Goal: Find specific page/section: Find specific page/section

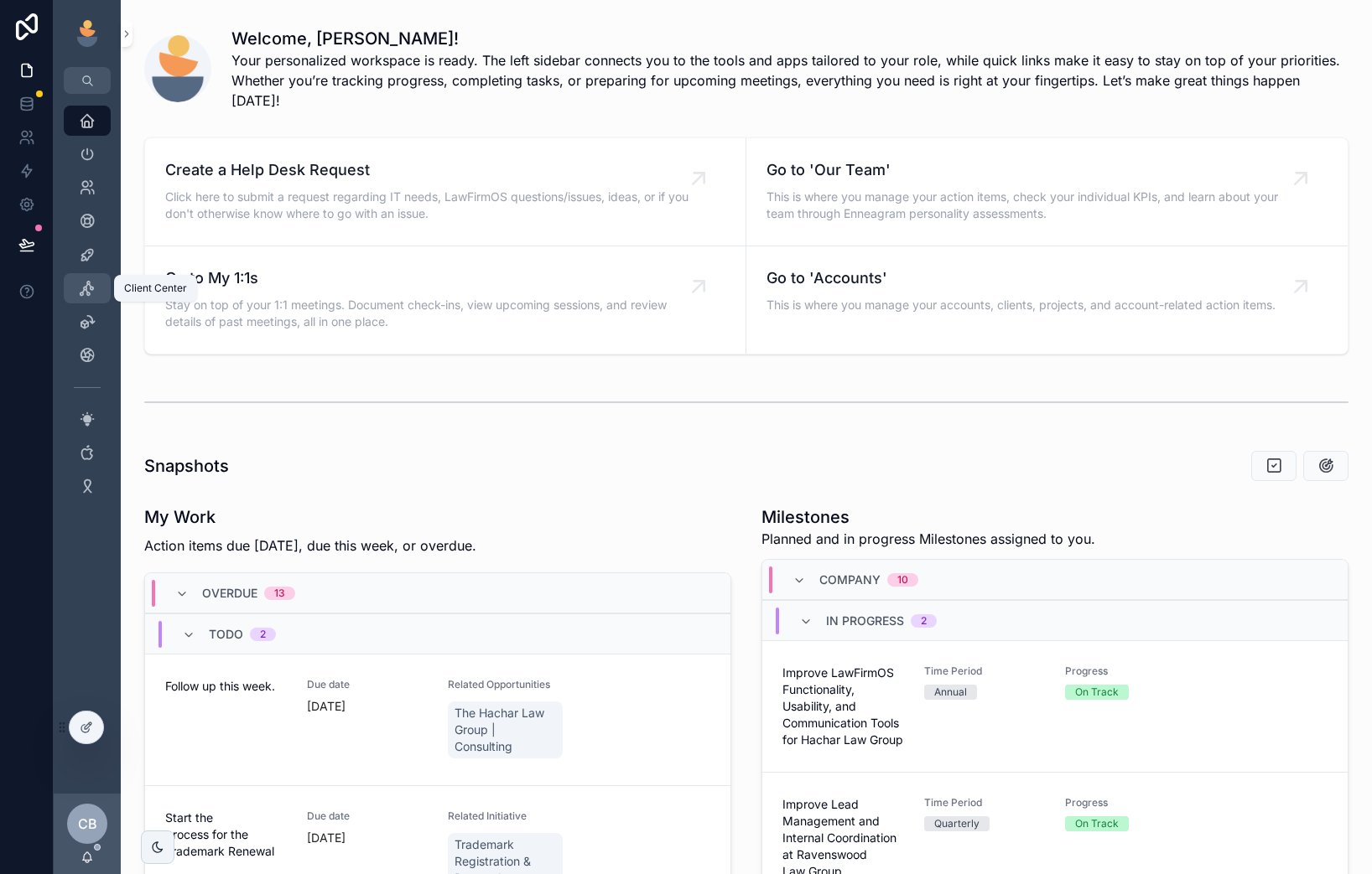
click at [91, 292] on icon "scrollable content" at bounding box center [87, 288] width 17 height 17
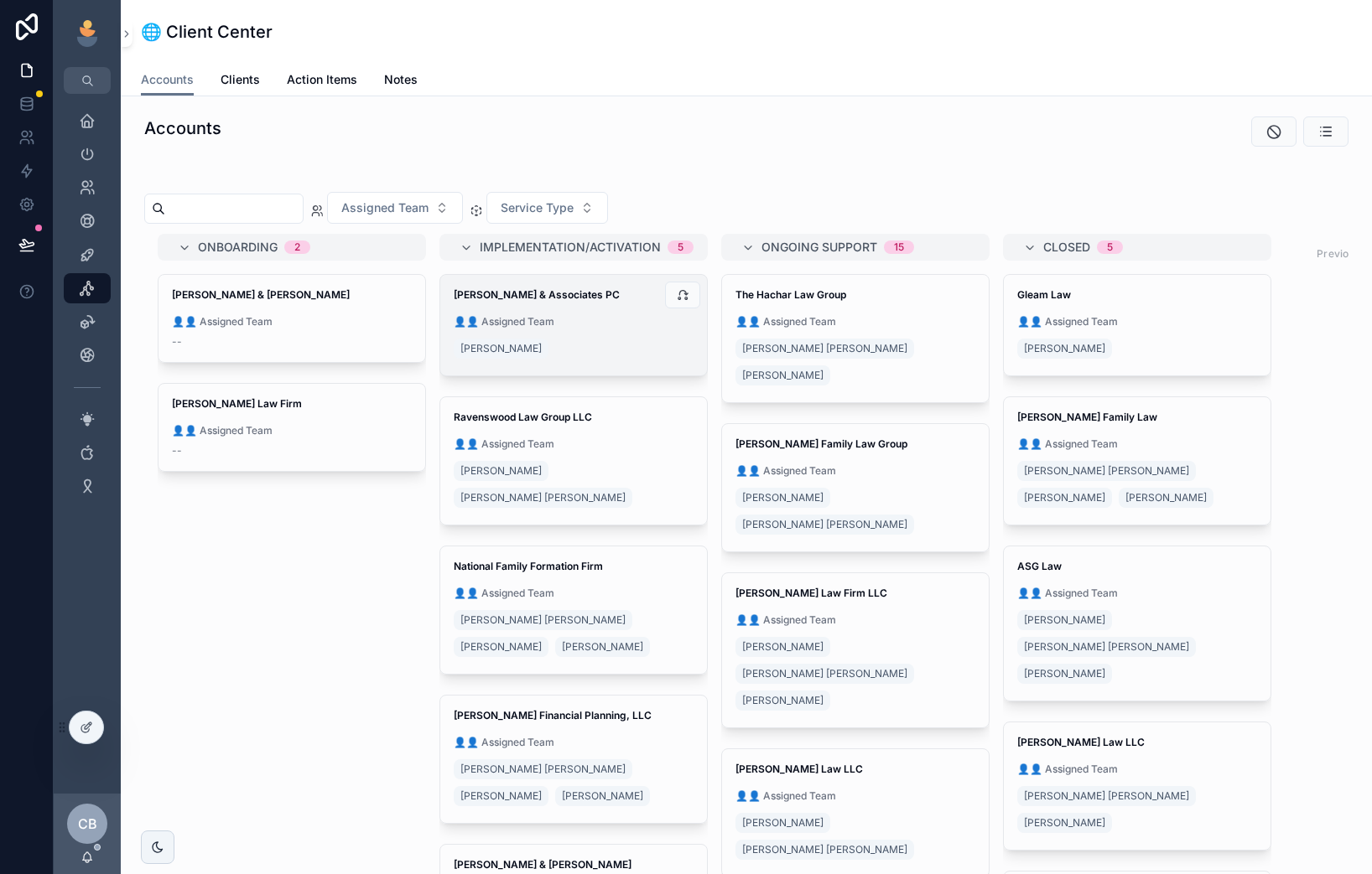
click at [600, 311] on div "[PERSON_NAME] & Associates PC 👤👤 Assigned Team [PERSON_NAME]" at bounding box center [573, 326] width 266 height 101
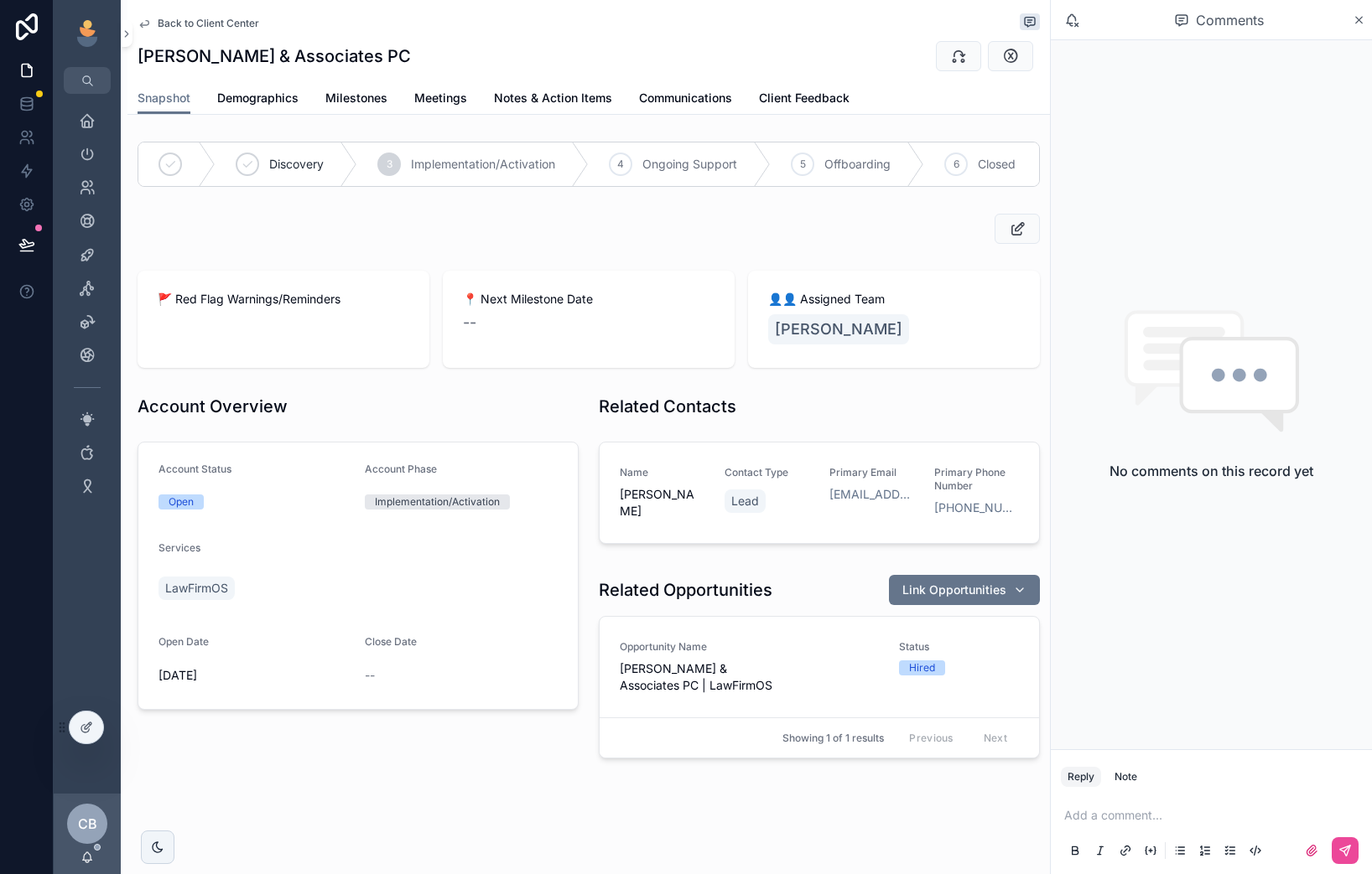
click at [173, 25] on span "Back to Client Center" at bounding box center [208, 23] width 101 height 14
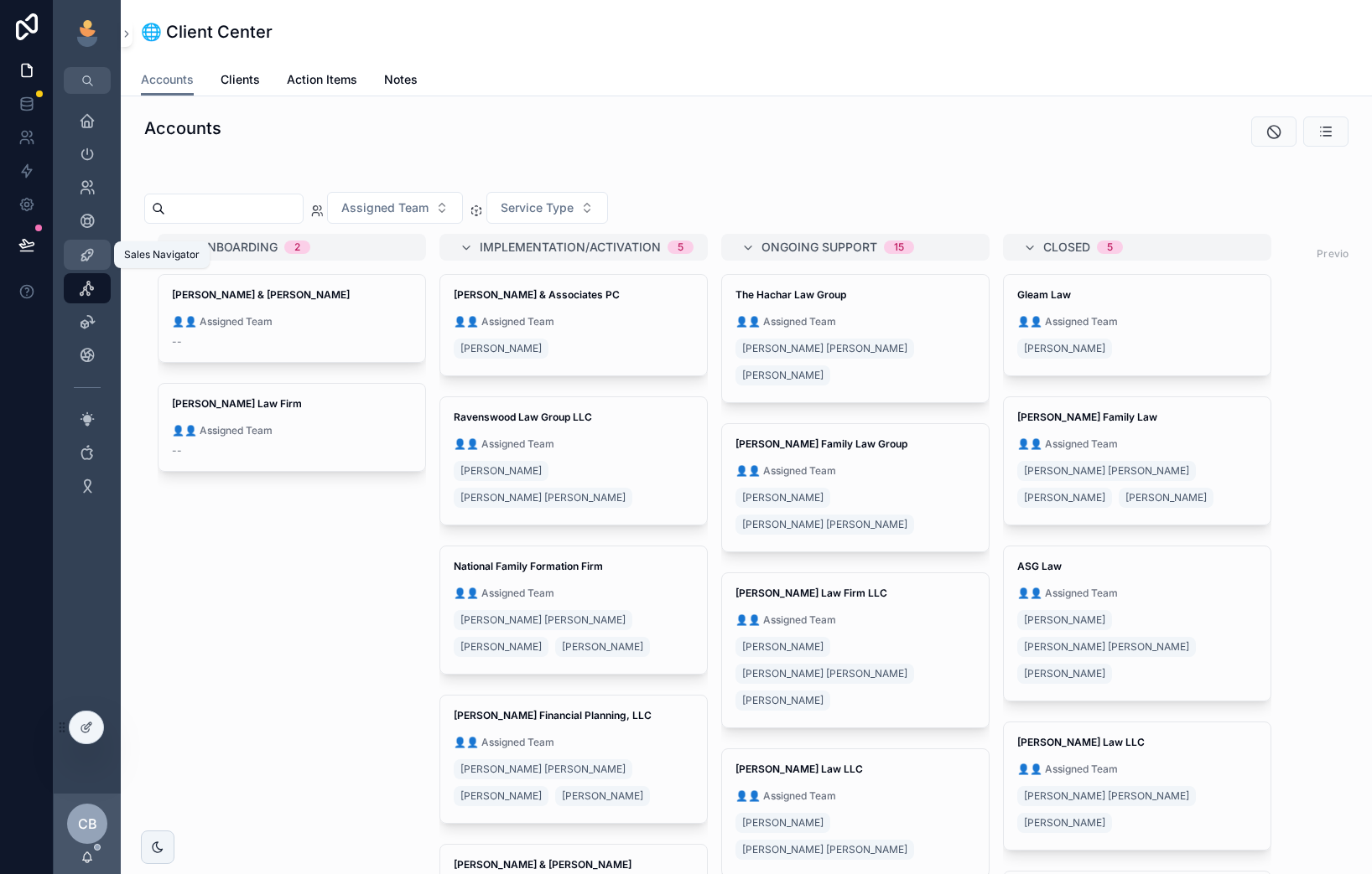
click at [93, 248] on icon "scrollable content" at bounding box center [87, 254] width 17 height 17
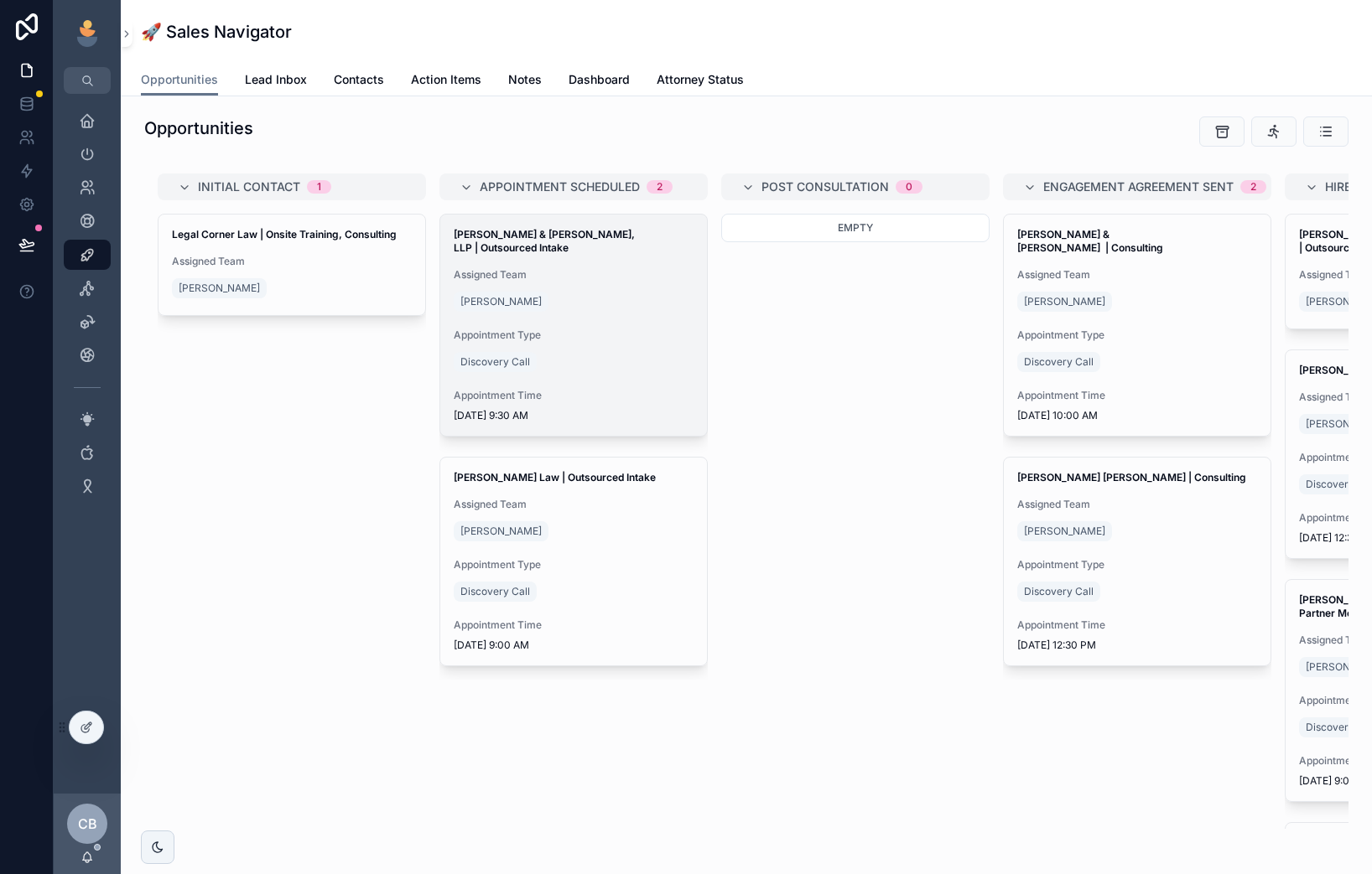
click at [563, 329] on div "Appointment Type Discovery Call" at bounding box center [573, 352] width 240 height 47
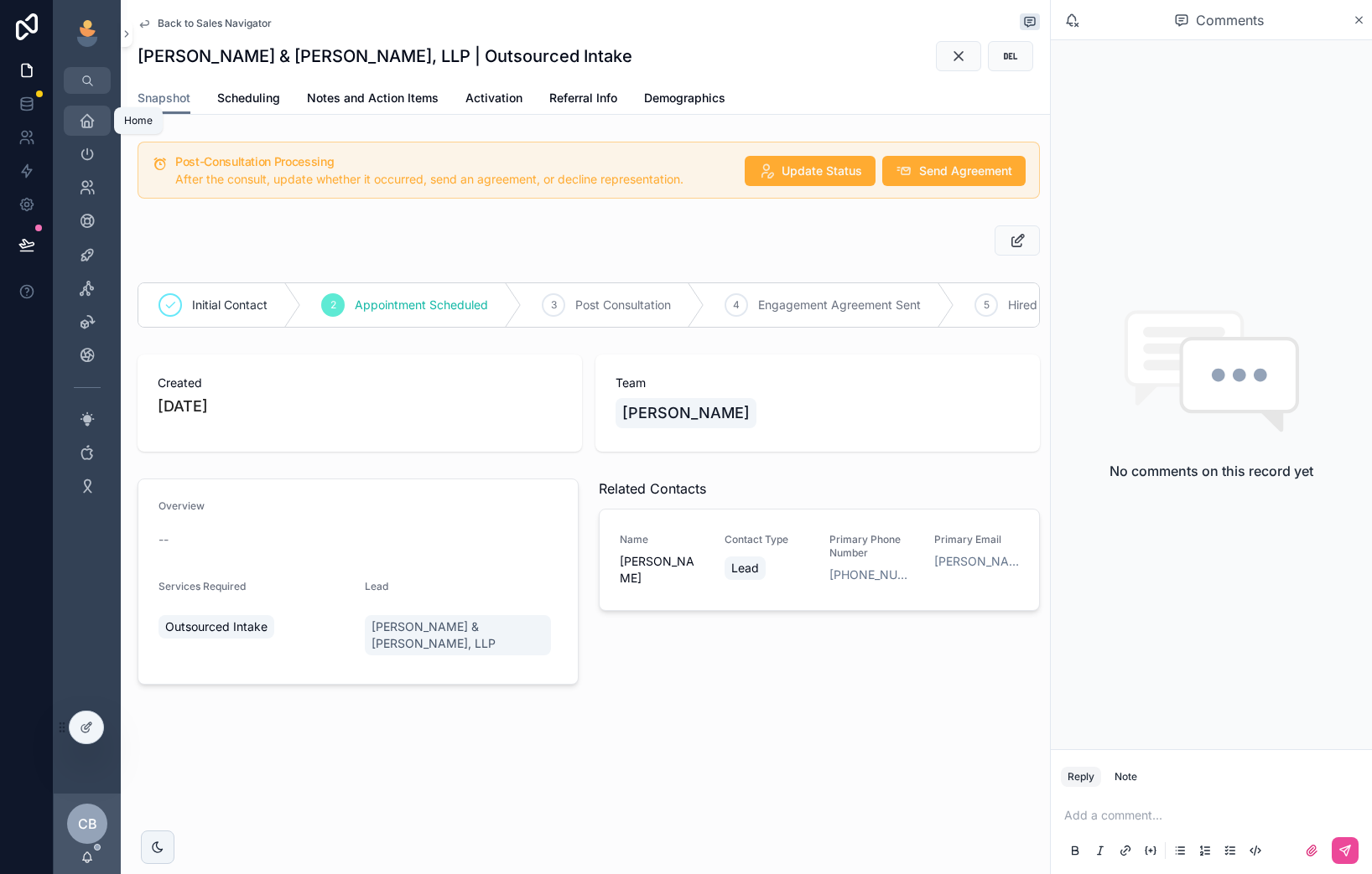
click at [77, 120] on div "Home" at bounding box center [86, 120] width 27 height 27
